Goal: Task Accomplishment & Management: Use online tool/utility

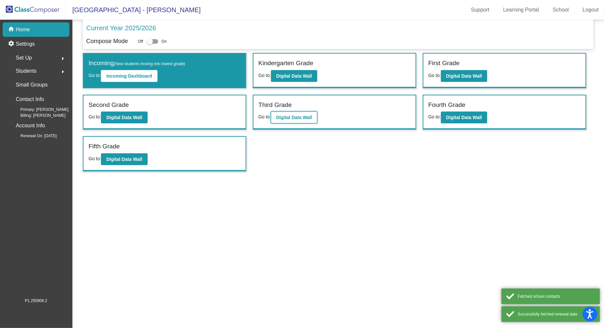
click at [290, 116] on b "Digital Data Wall" at bounding box center [294, 117] width 36 height 5
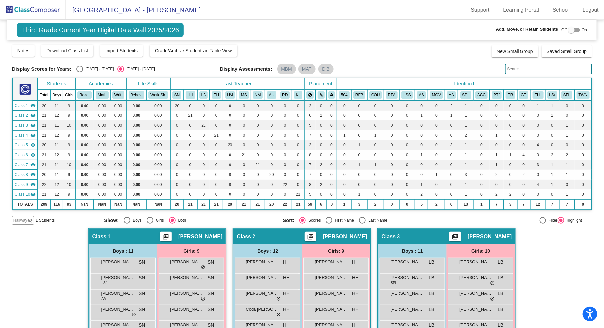
click at [514, 70] on input "text" at bounding box center [548, 69] width 87 height 11
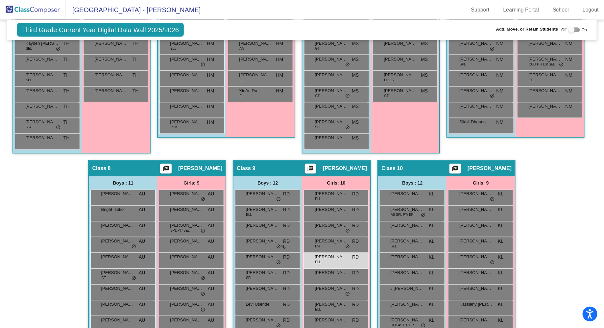
scroll to position [588, 0]
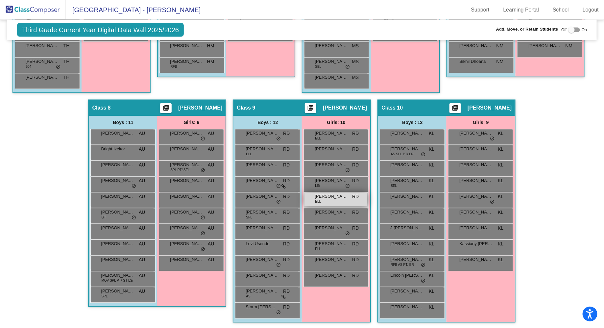
type input "[PERSON_NAME]"
click at [368, 199] on div "[PERSON_NAME] ELL RD lock do_not_disturb_alt" at bounding box center [336, 199] width 63 height 13
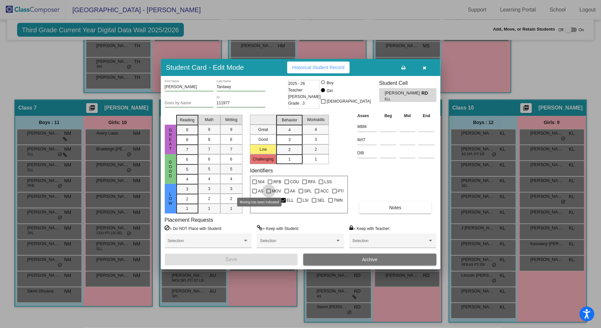
click at [266, 190] on div at bounding box center [268, 191] width 5 height 5
click at [268, 193] on input "MOV" at bounding box center [268, 193] width 0 height 0
checkbox input "true"
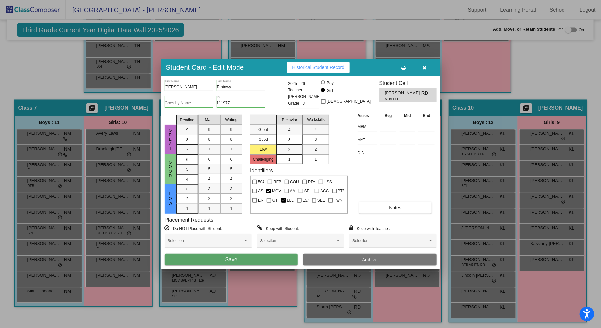
click at [266, 257] on button "Save" at bounding box center [231, 260] width 133 height 12
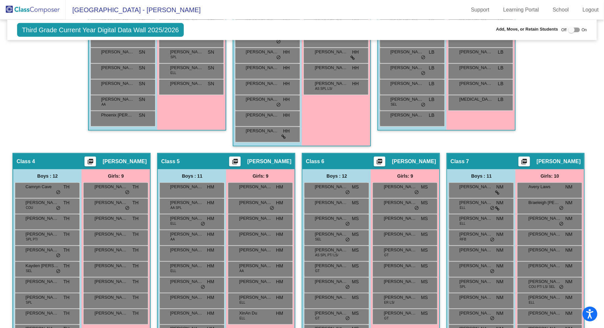
scroll to position [0, 0]
